Goal: Task Accomplishment & Management: Complete application form

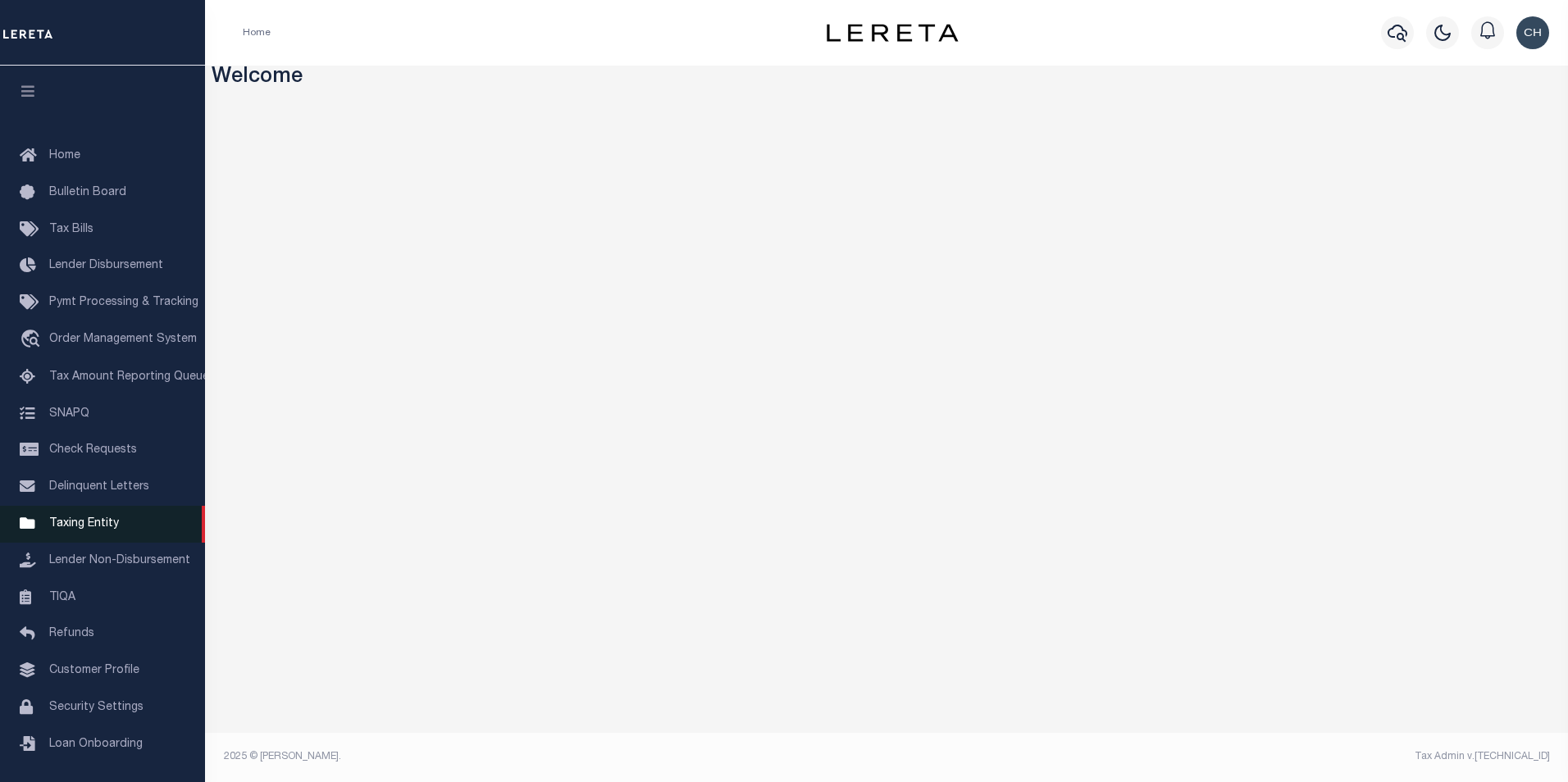
click at [85, 527] on span "Taxing Entity" at bounding box center [84, 524] width 69 height 12
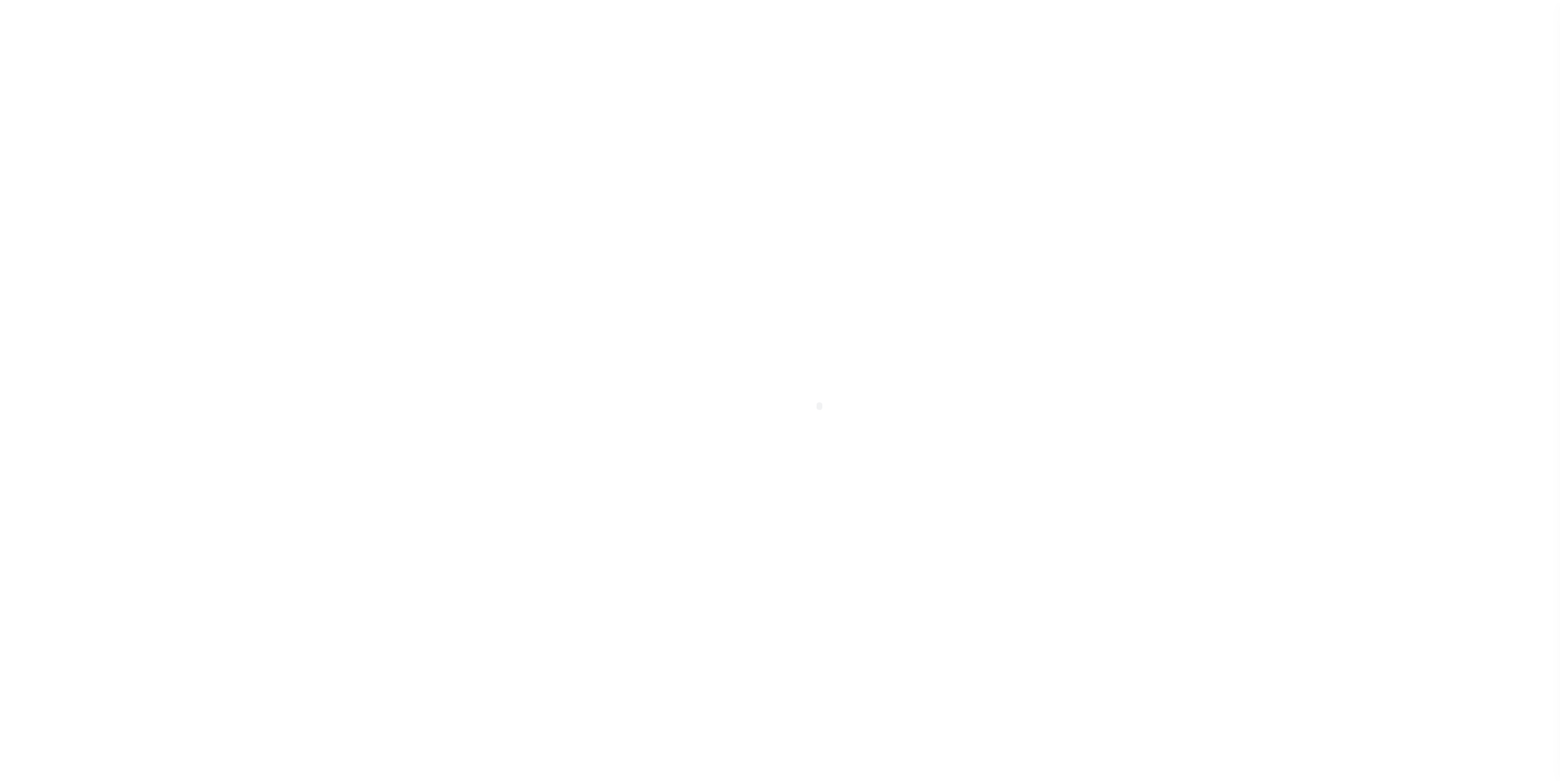
scroll to position [16, 0]
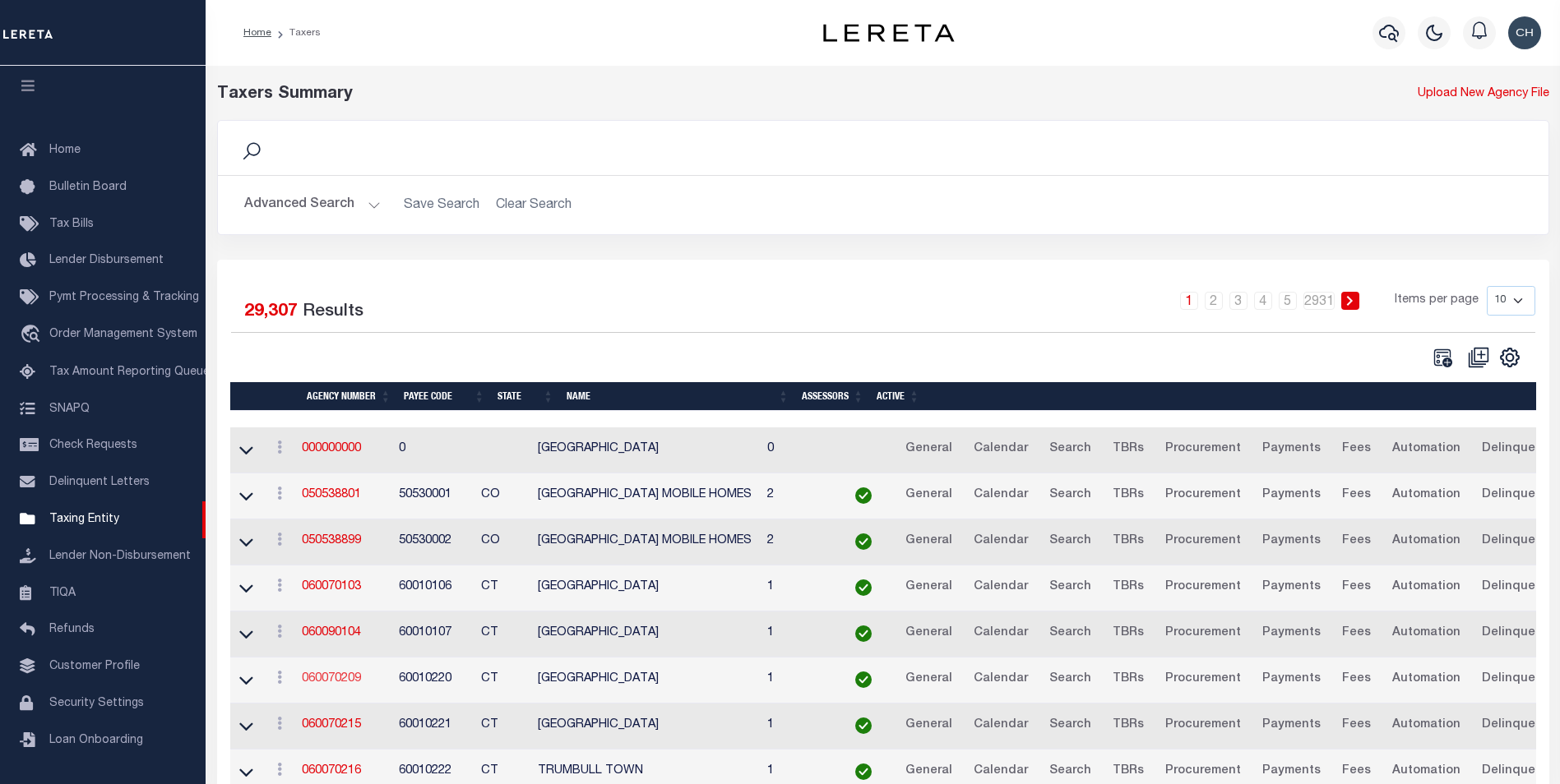
click at [353, 679] on link "060070209" at bounding box center [331, 679] width 59 height 12
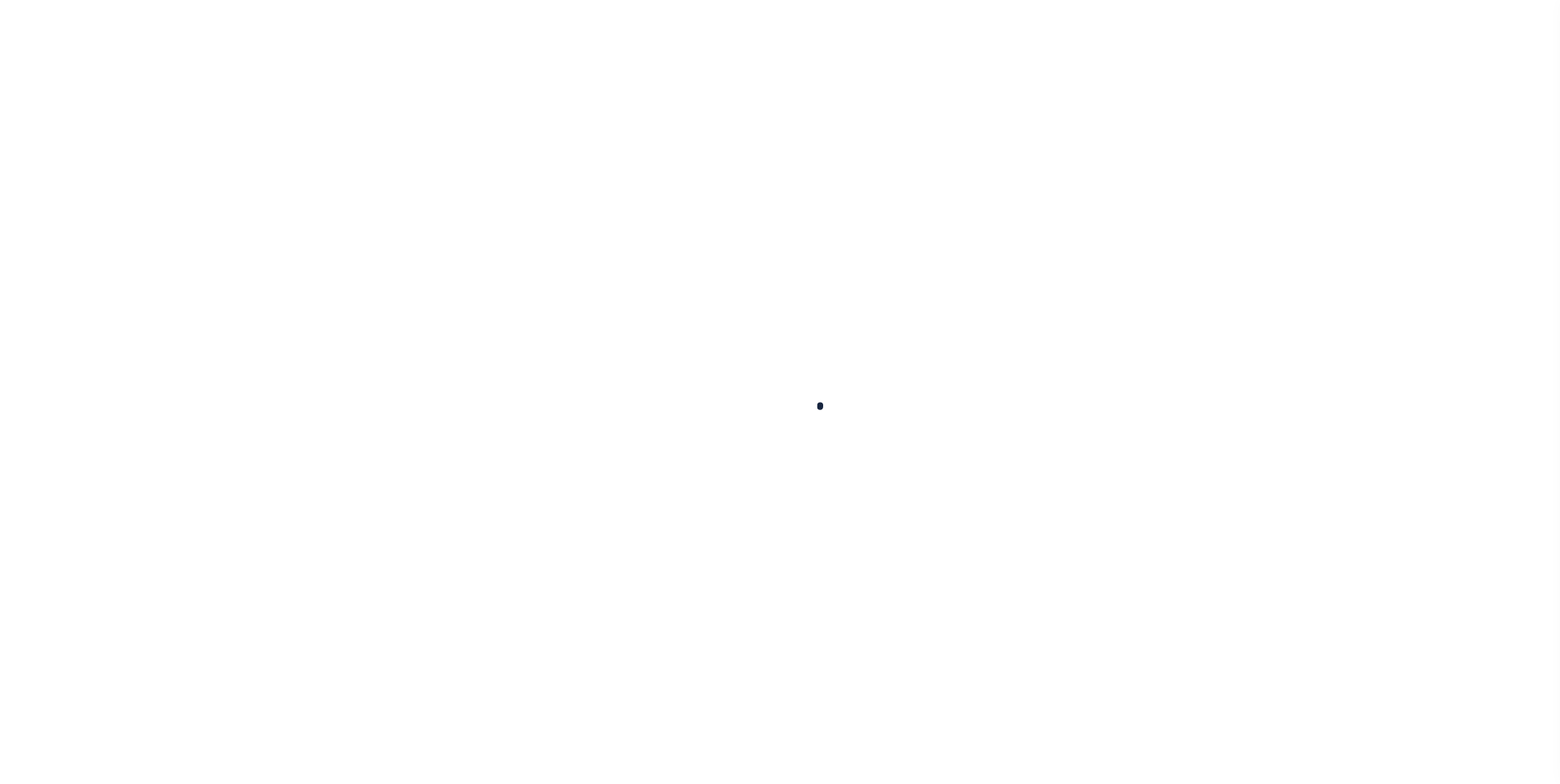
select select
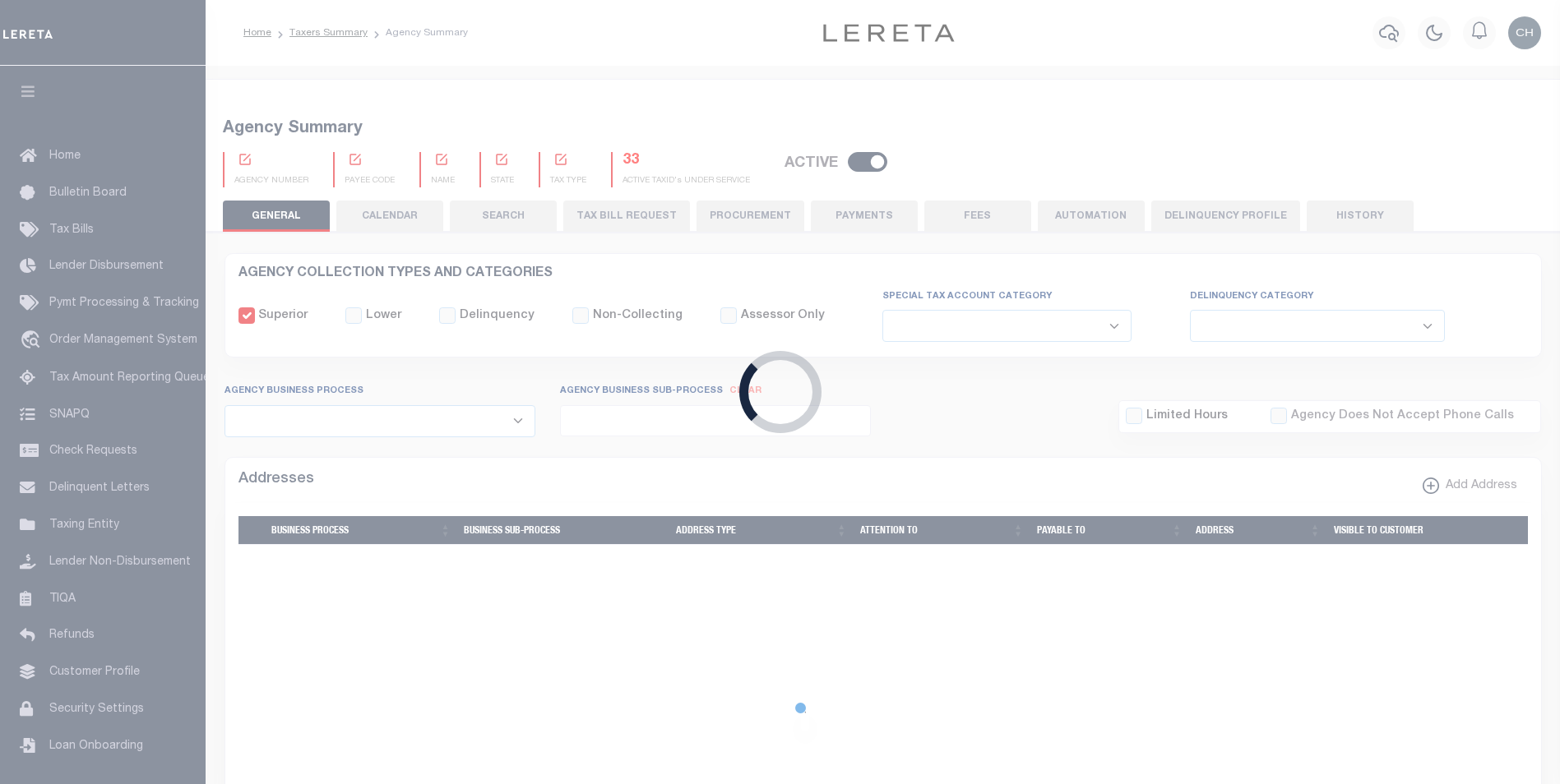
checkbox input "false"
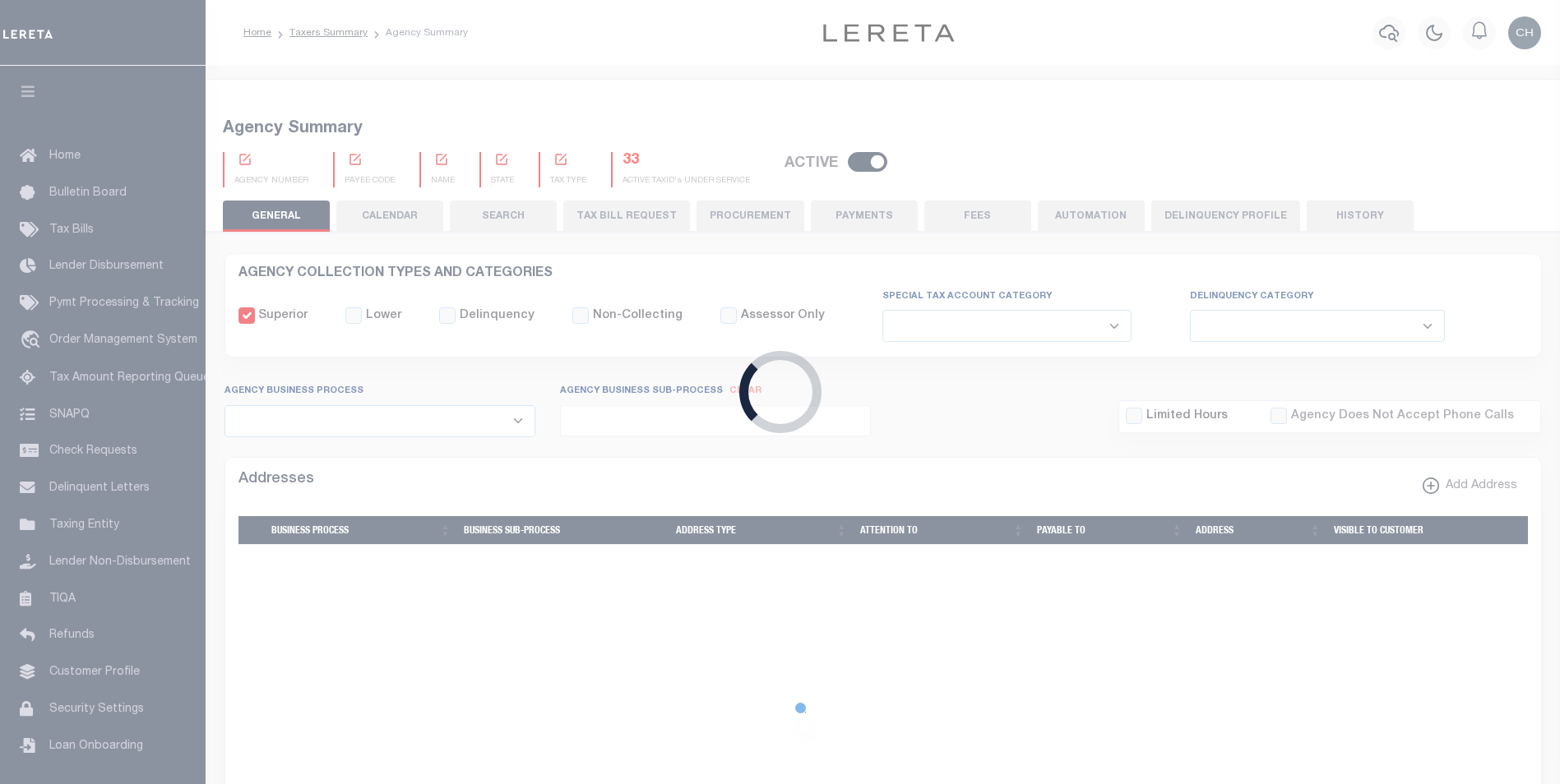
type input "900117019"
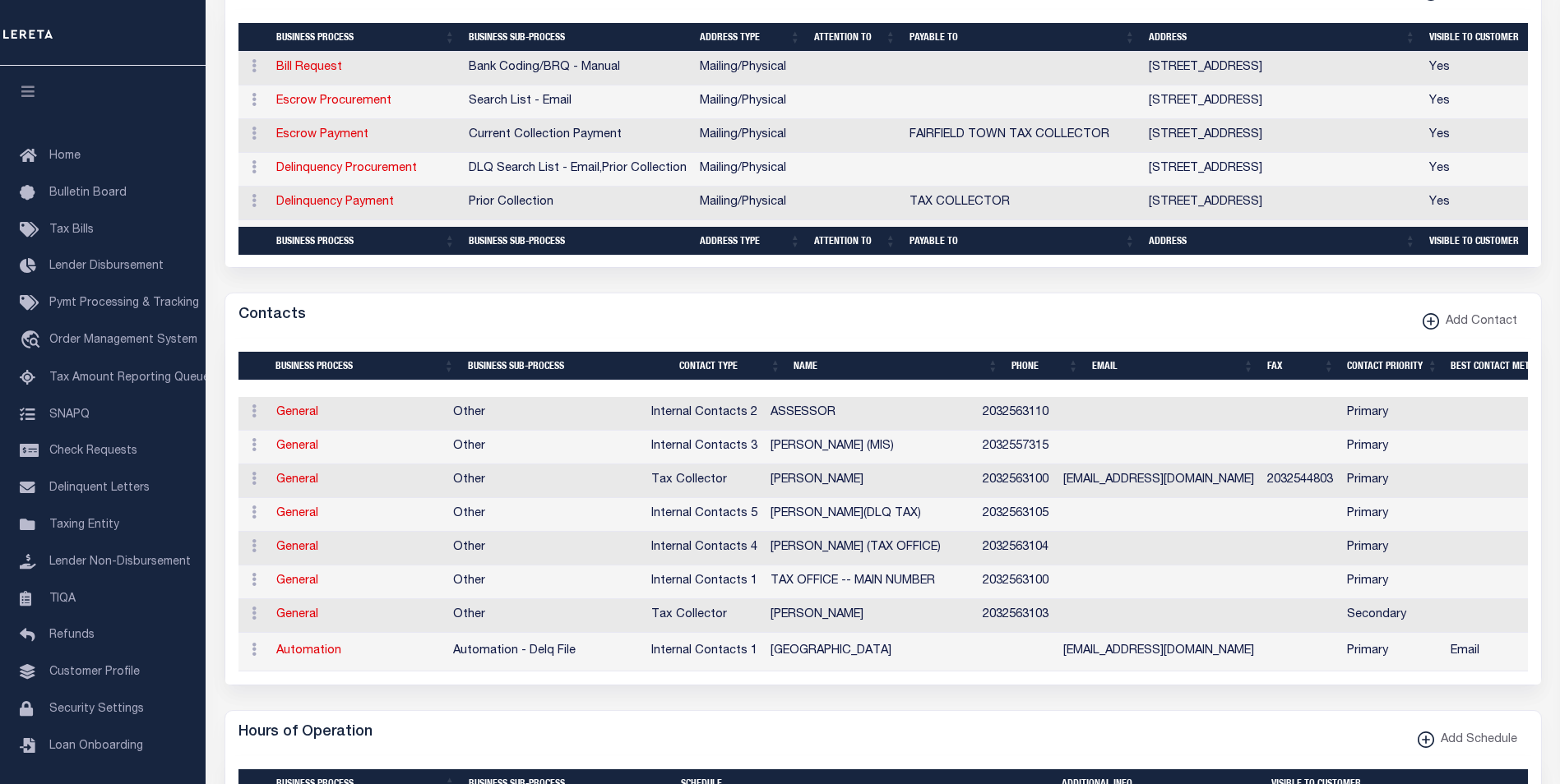
scroll to position [740, 0]
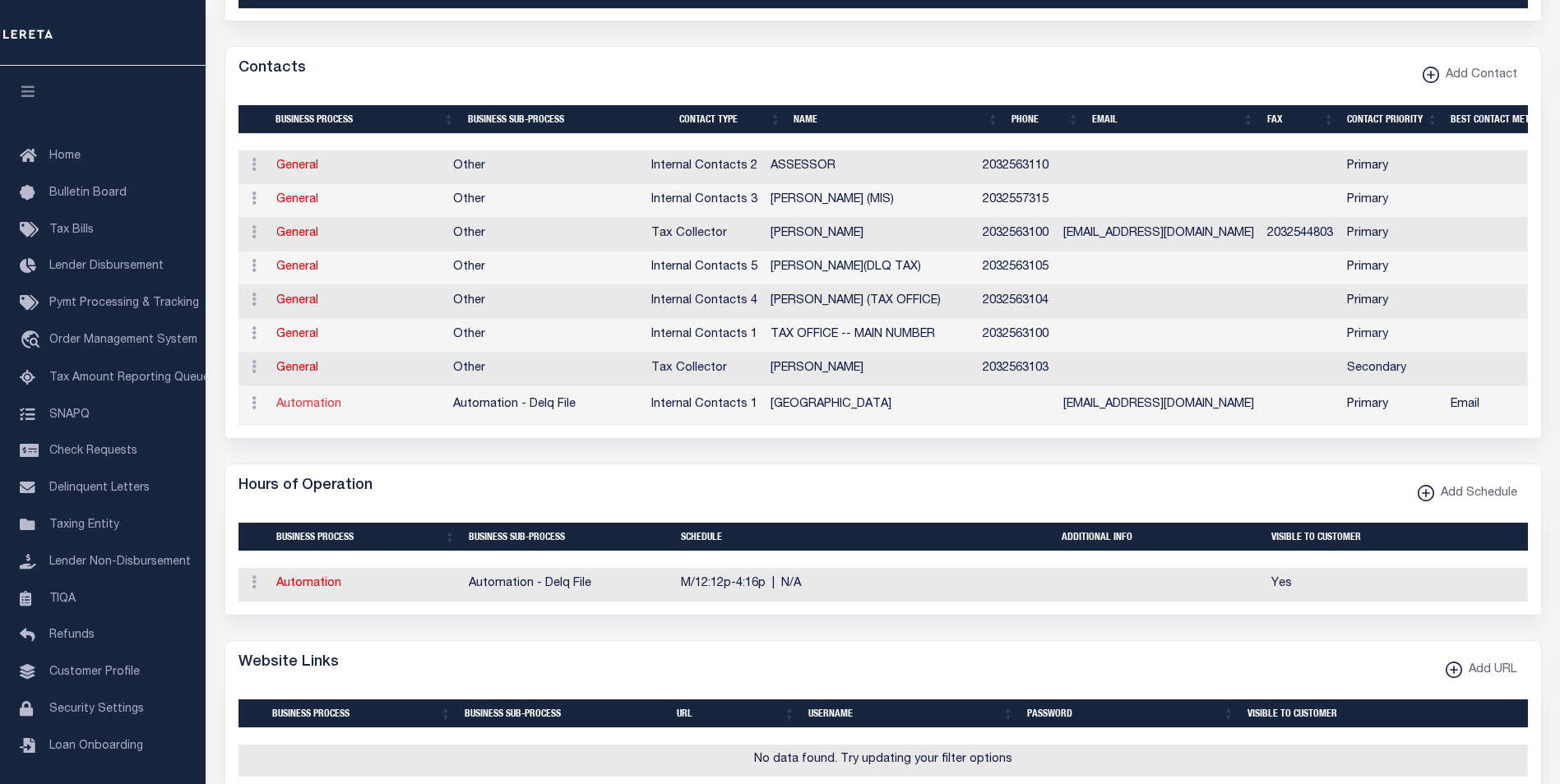
click at [301, 410] on link "Automation" at bounding box center [308, 405] width 65 height 12
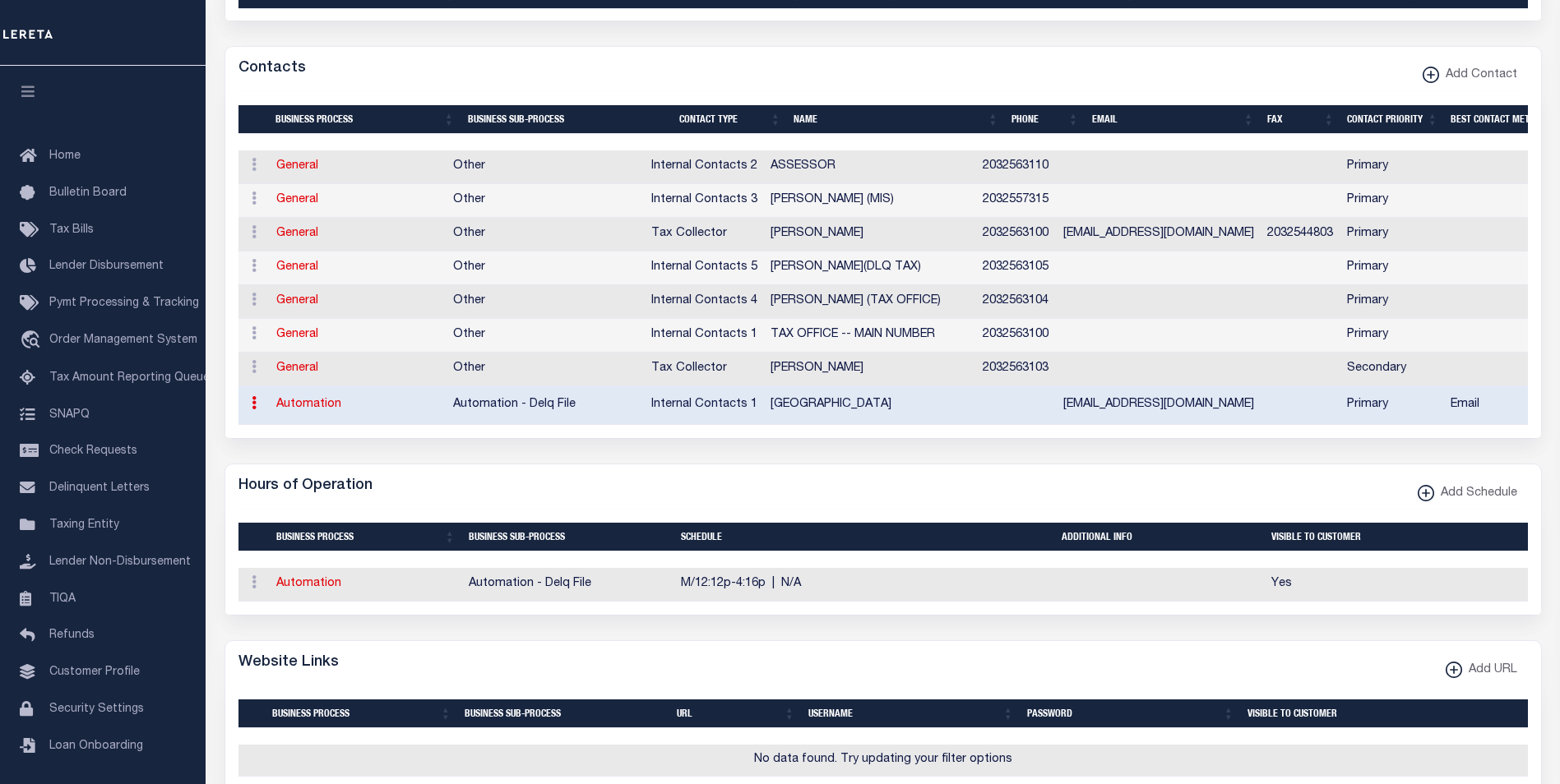
select select "5"
select select "1"
type input "MOUNT"
type input "LAUREL"
type input "TOWNSHIP"
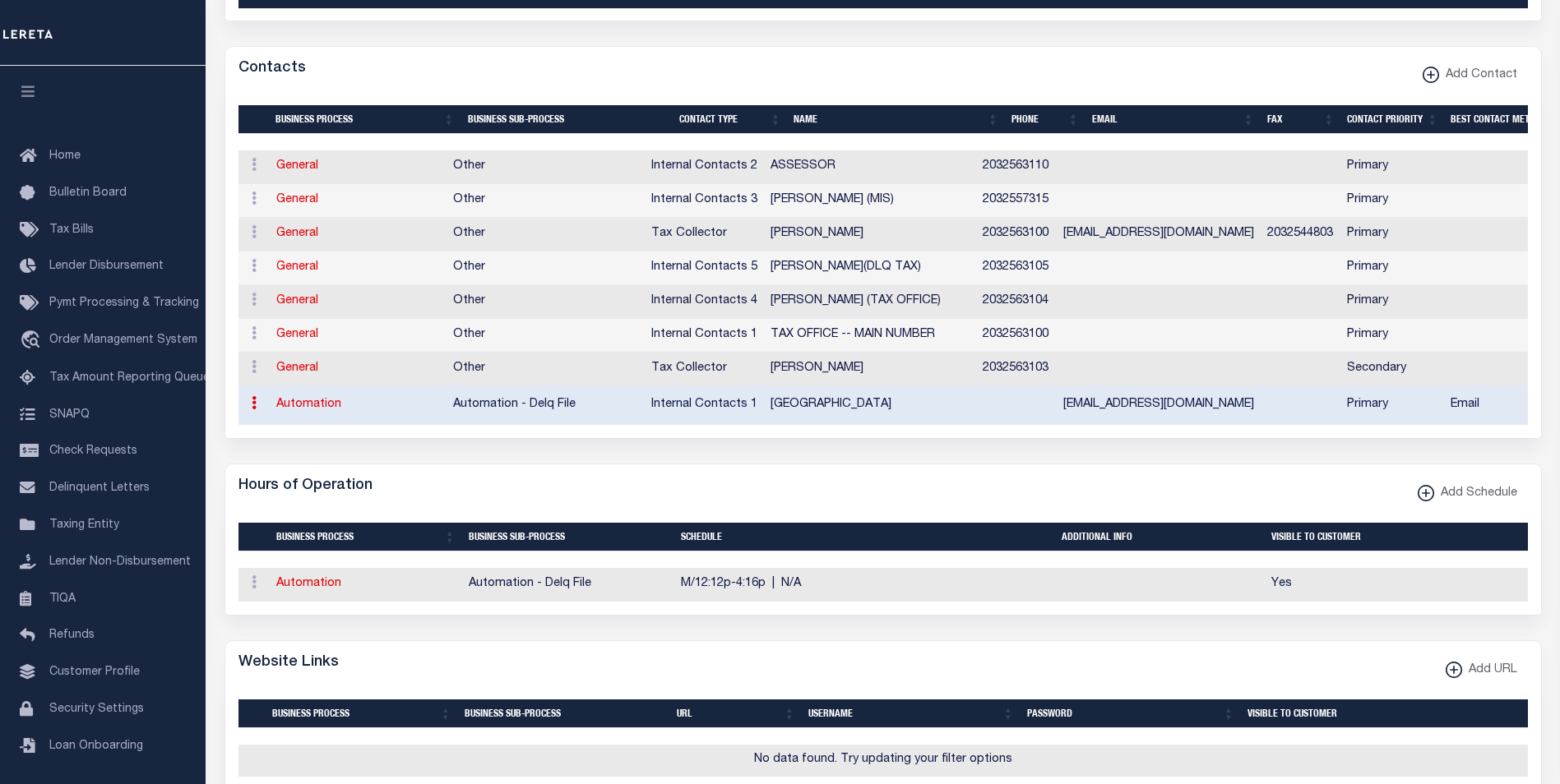
select select "2"
type input "[EMAIL_ADDRESS][DOMAIN_NAME]"
checkbox input "true"
select select "7"
type textarea "test"
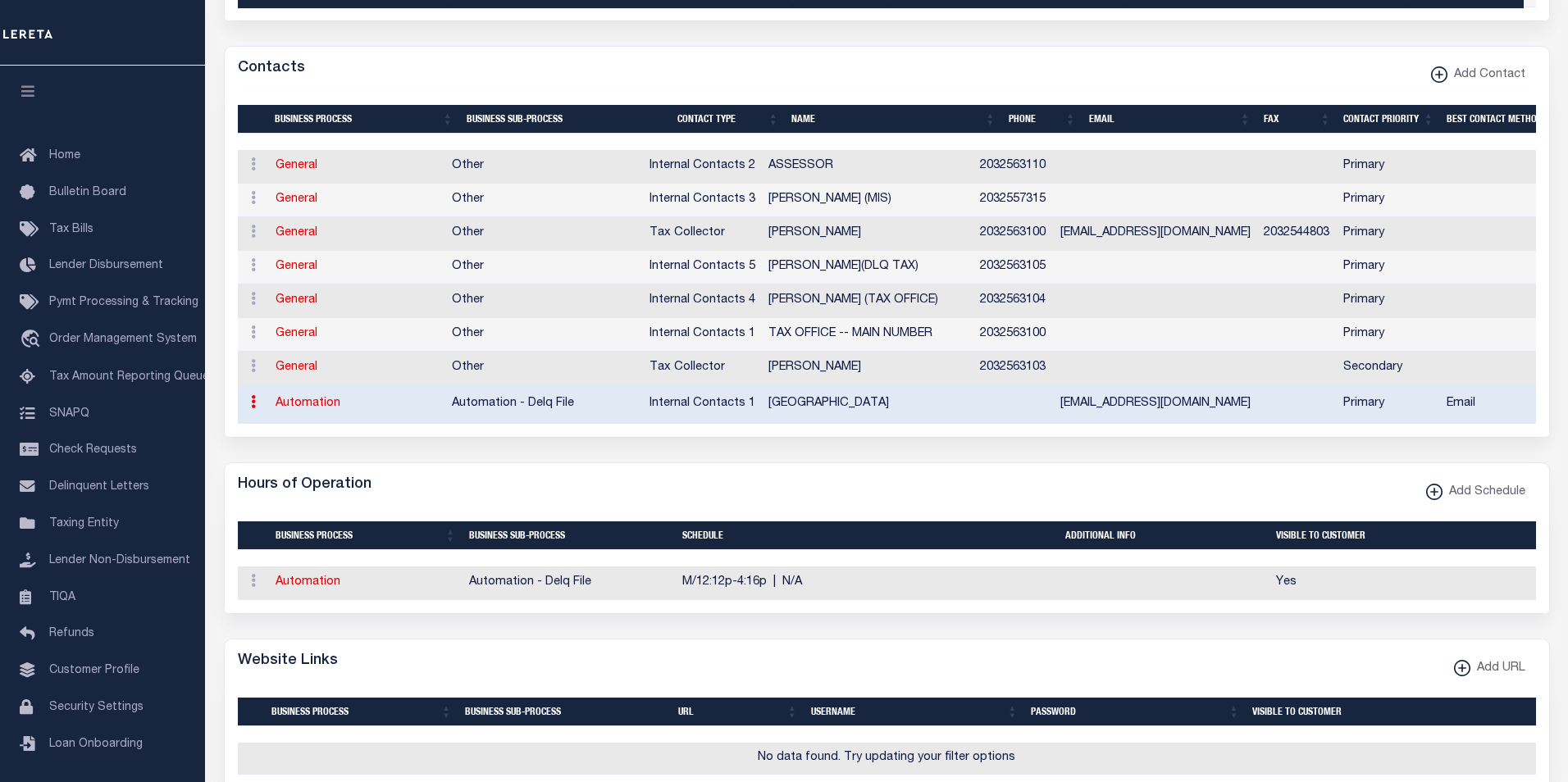
select select "38"
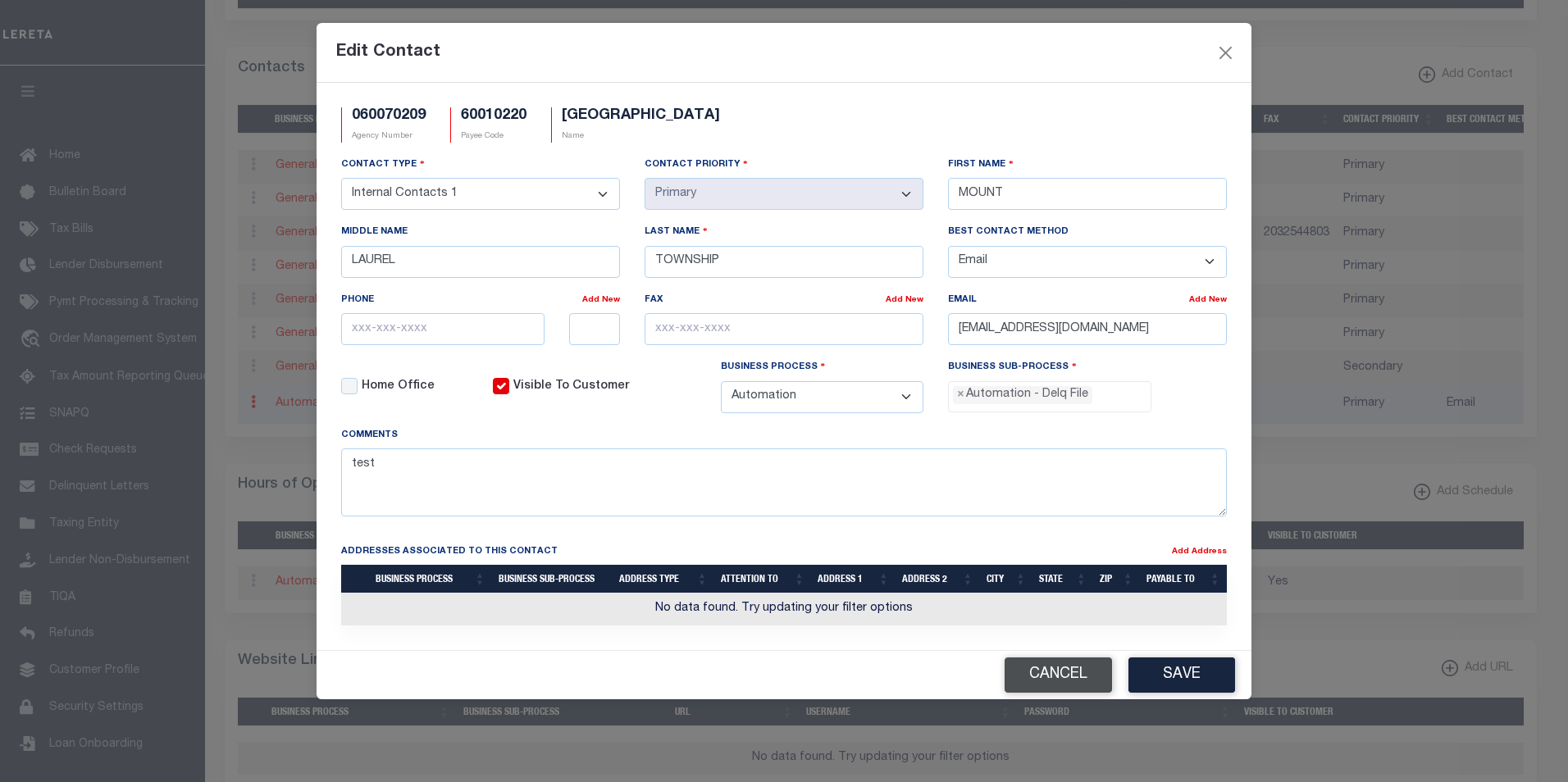
click at [1023, 691] on button "Cancel" at bounding box center [1058, 675] width 108 height 36
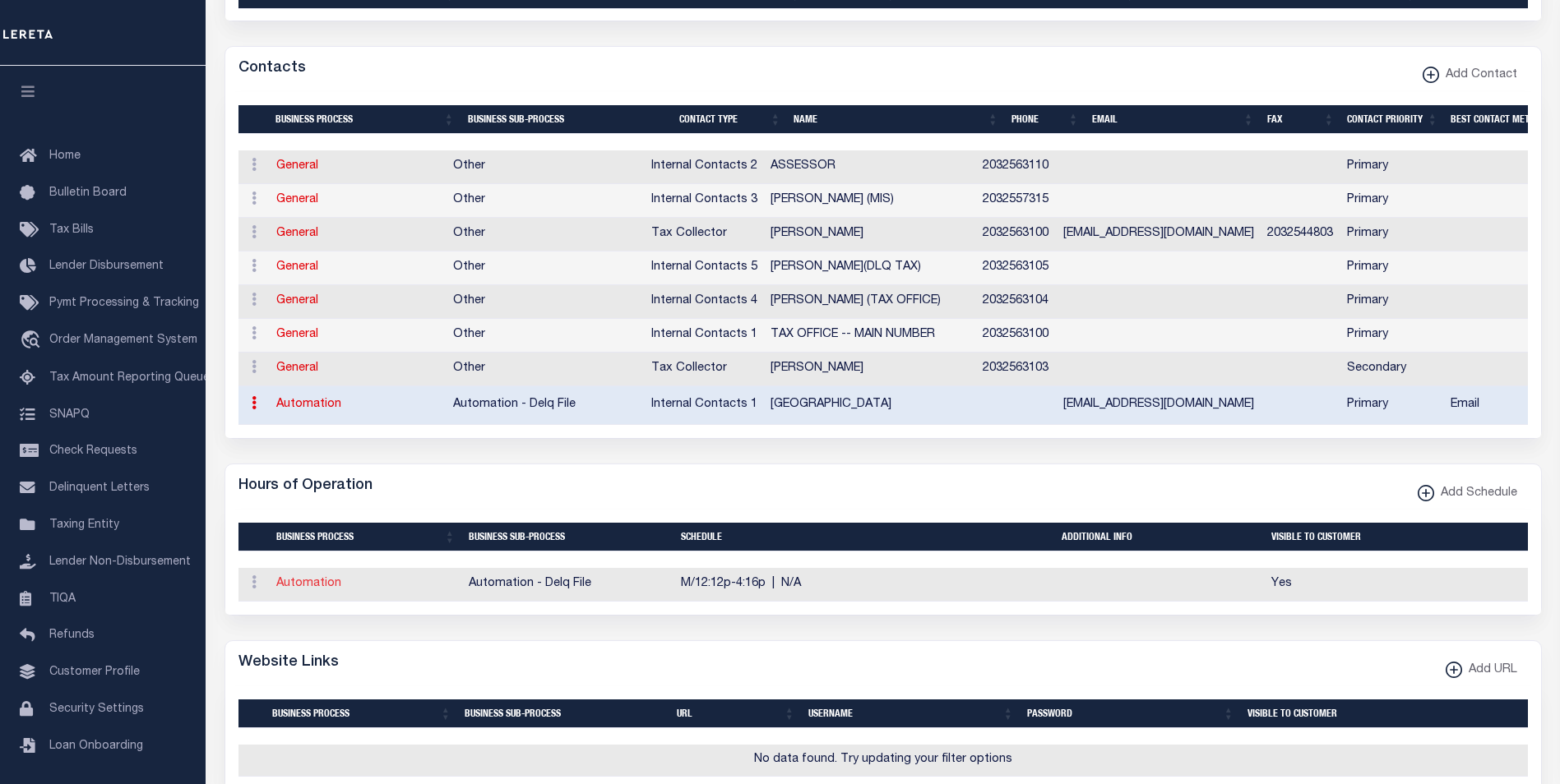
click at [308, 589] on link "Automation" at bounding box center [308, 583] width 65 height 12
select select "America/Los_Angeles"
checkbox input "true"
type input "12:12"
type input "16:16"
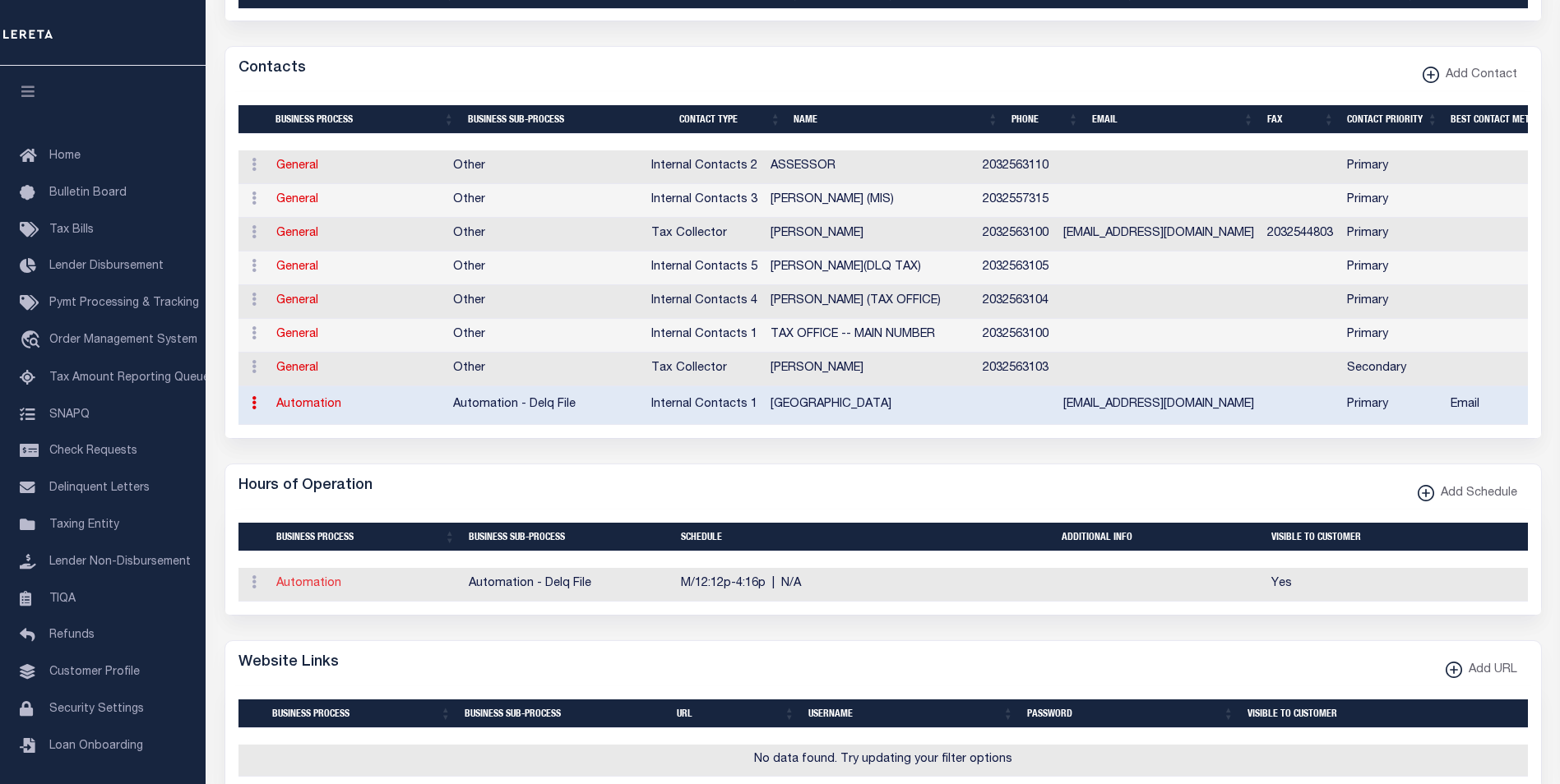
select select "7"
select select "38"
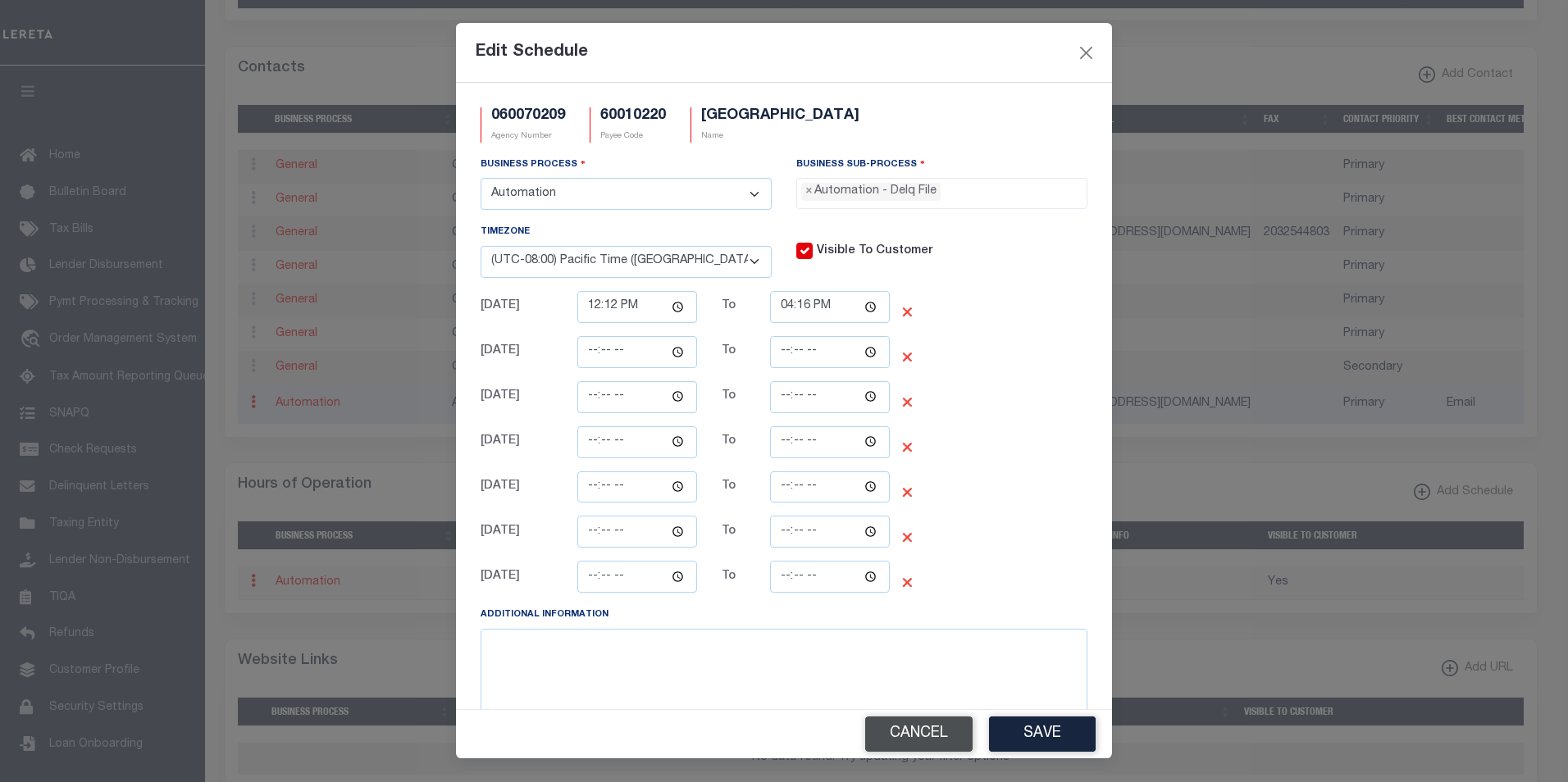
click at [899, 729] on button "Cancel" at bounding box center [919, 735] width 108 height 36
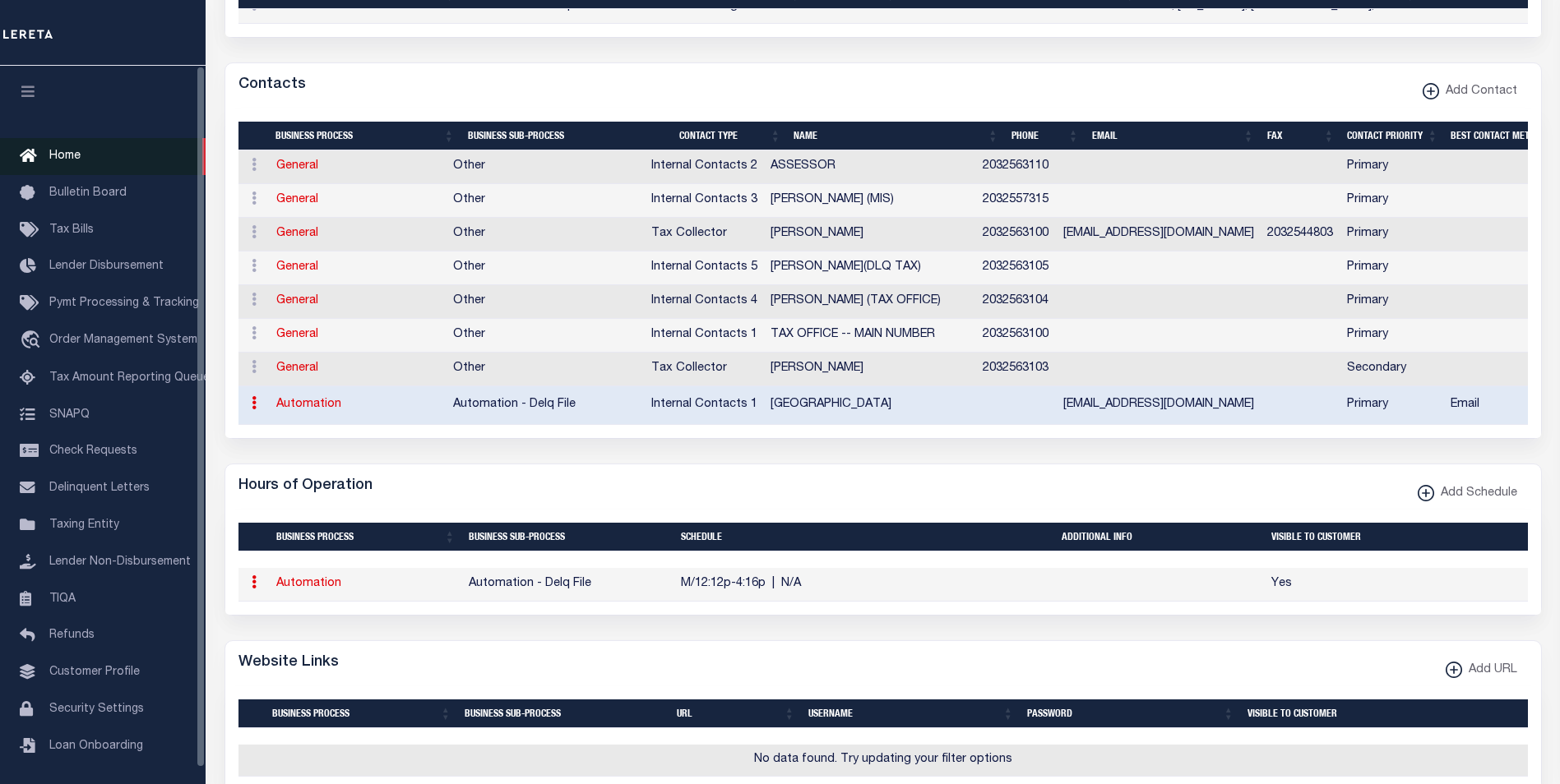
scroll to position [1151, 0]
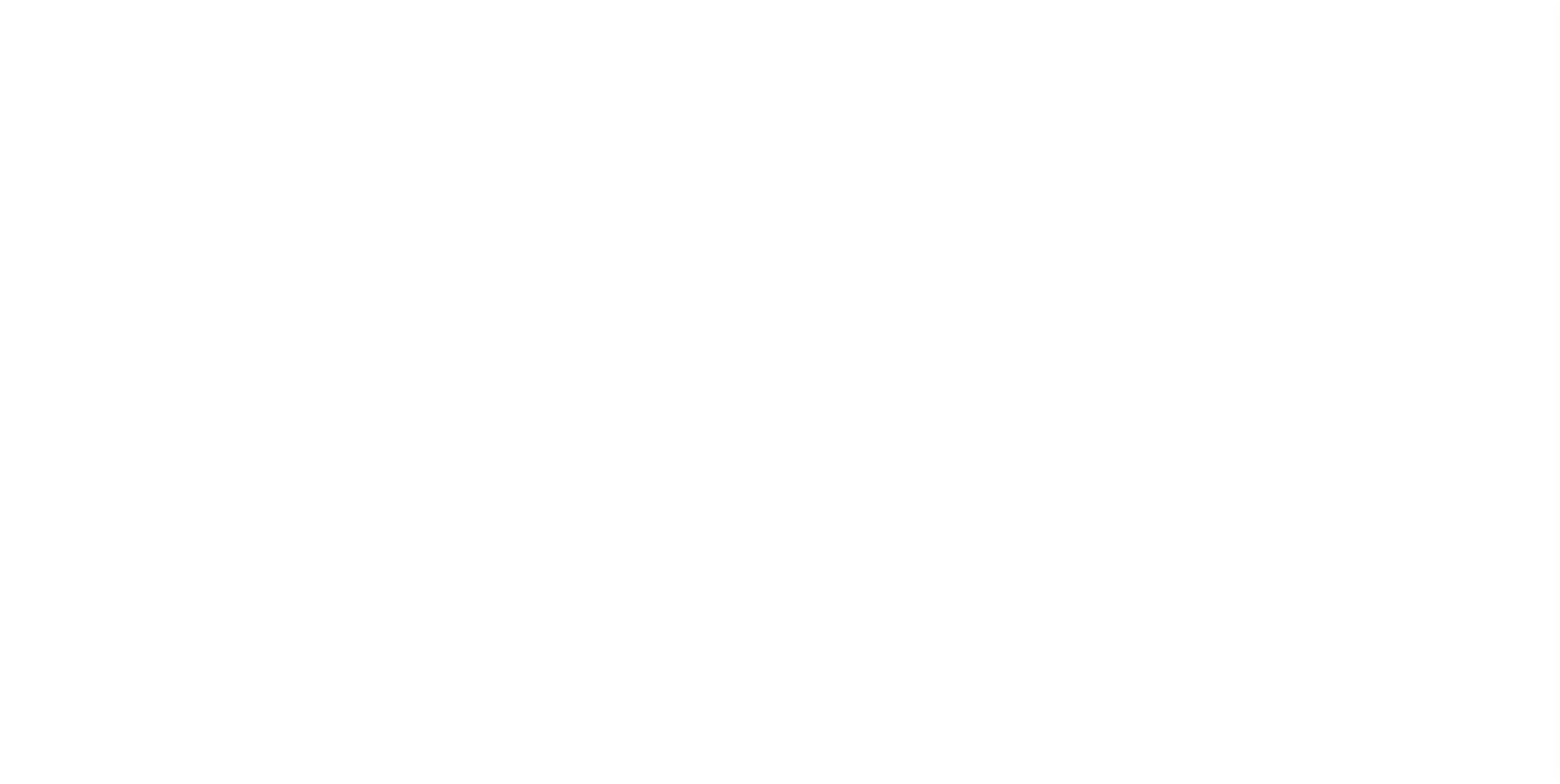
select select
checkbox input "false"
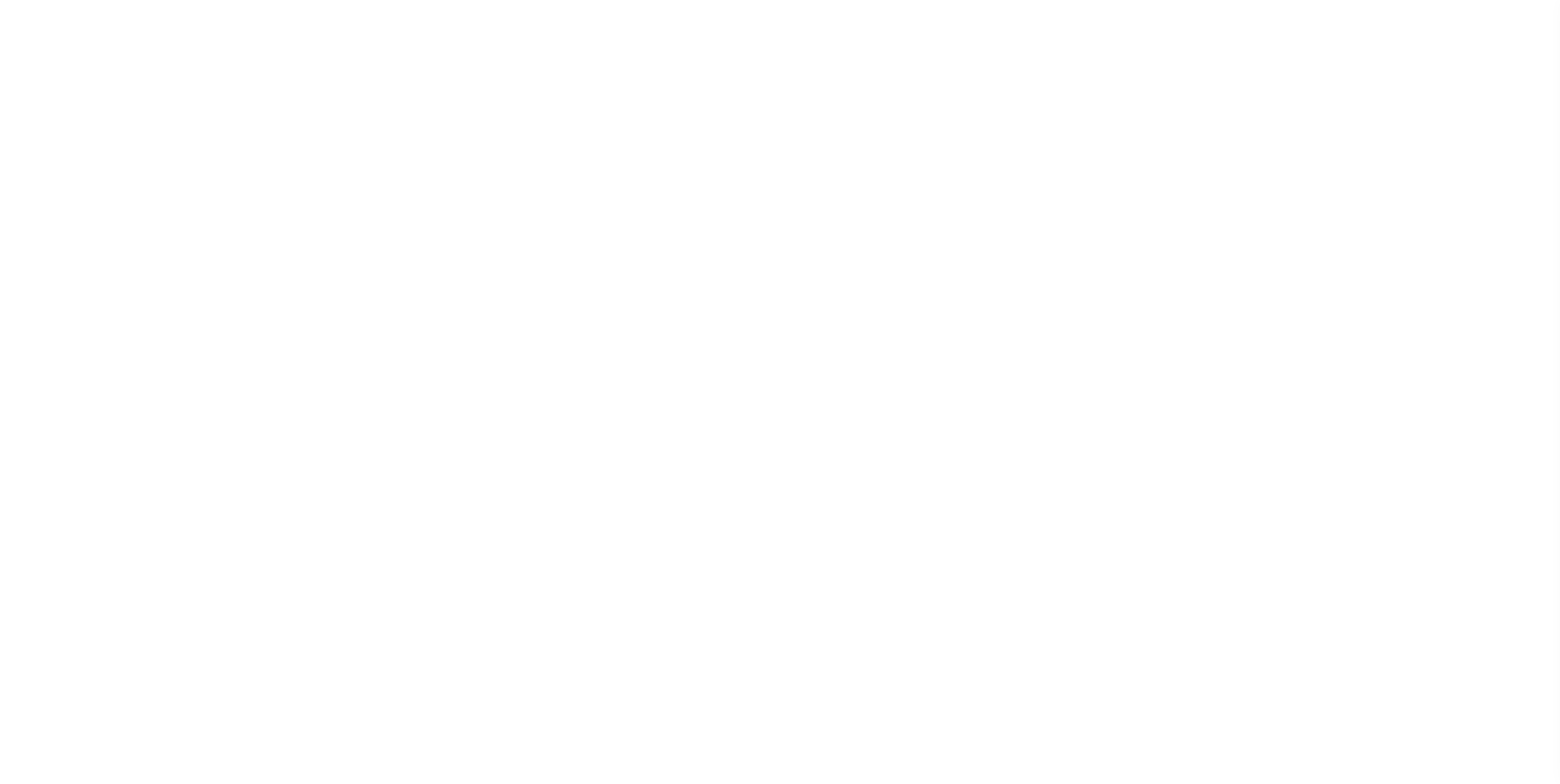
checkbox input "false"
type input "900117019"
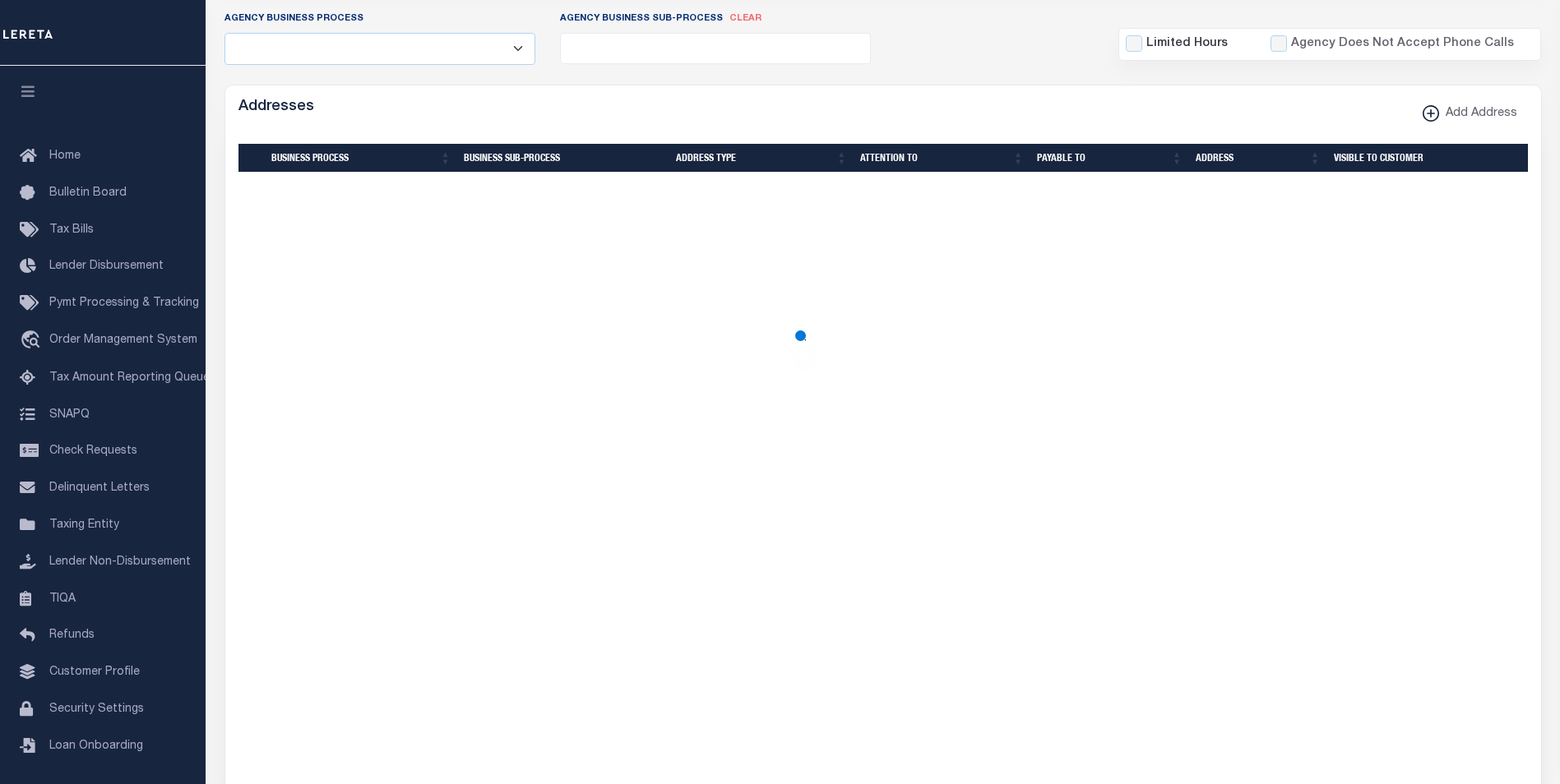
scroll to position [372, 0]
